Goal: Information Seeking & Learning: Find specific fact

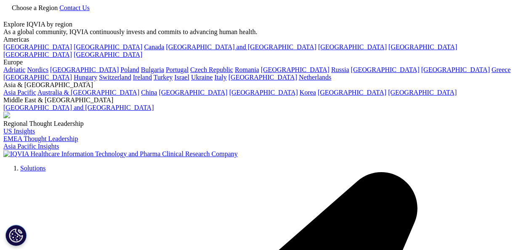
click at [501, 21] on div at bounding box center [264, 21] width 522 height 0
click at [10, 16] on link at bounding box center [6, 16] width 7 height 7
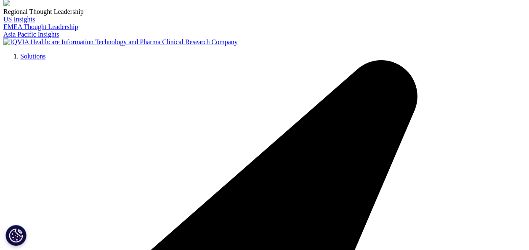
scroll to position [76, 0]
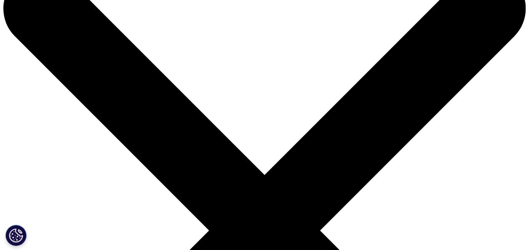
scroll to position [33, 0]
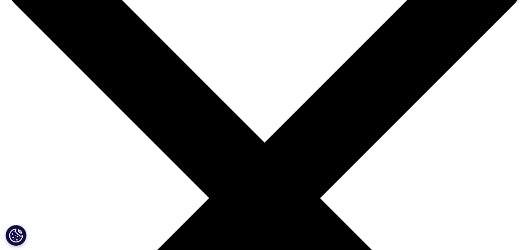
scroll to position [75, 0]
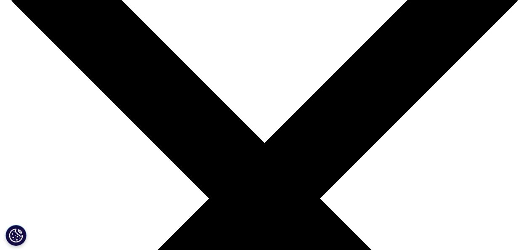
drag, startPoint x: 74, startPoint y: 60, endPoint x: -2, endPoint y: 77, distance: 78.1
paste input "ric Hydroxide Carboxymaltose complex"
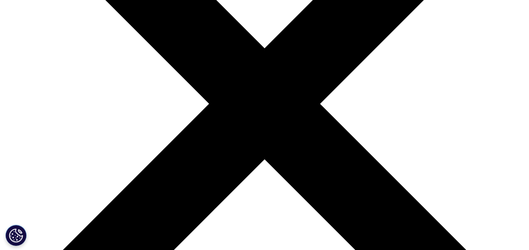
scroll to position [75, 0]
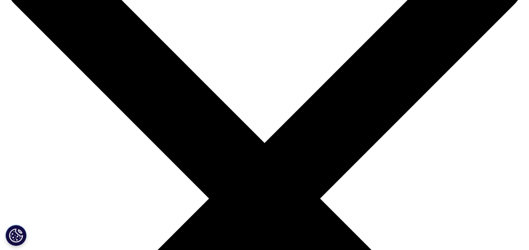
type input "Ferinject"
